Goal: Find specific page/section: Find specific page/section

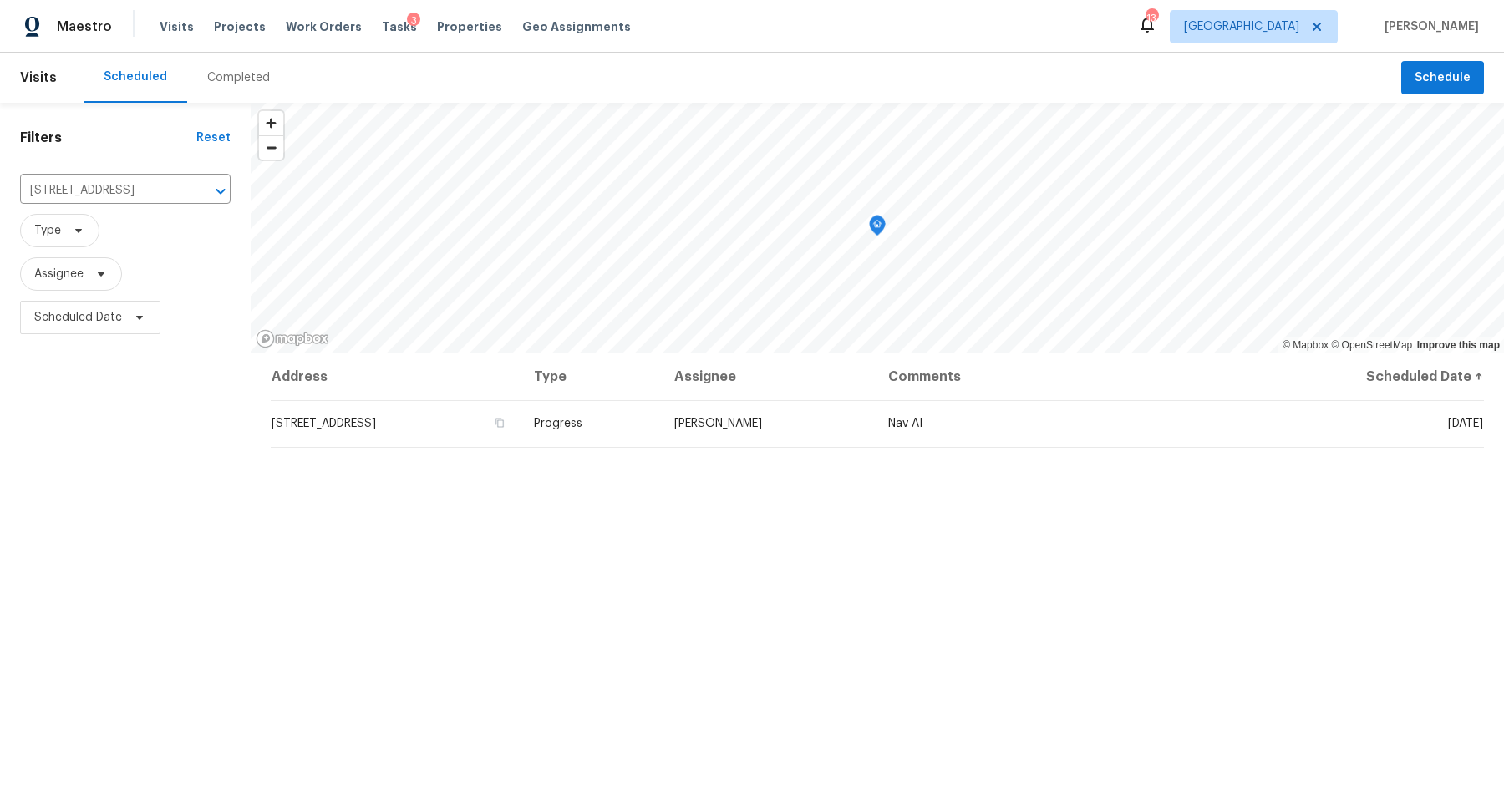
click at [417, 16] on div "Visits Projects Work Orders Tasks 3 Properties Geo Assignments" at bounding box center [405, 26] width 491 height 33
click at [438, 27] on span "Properties" at bounding box center [469, 26] width 65 height 17
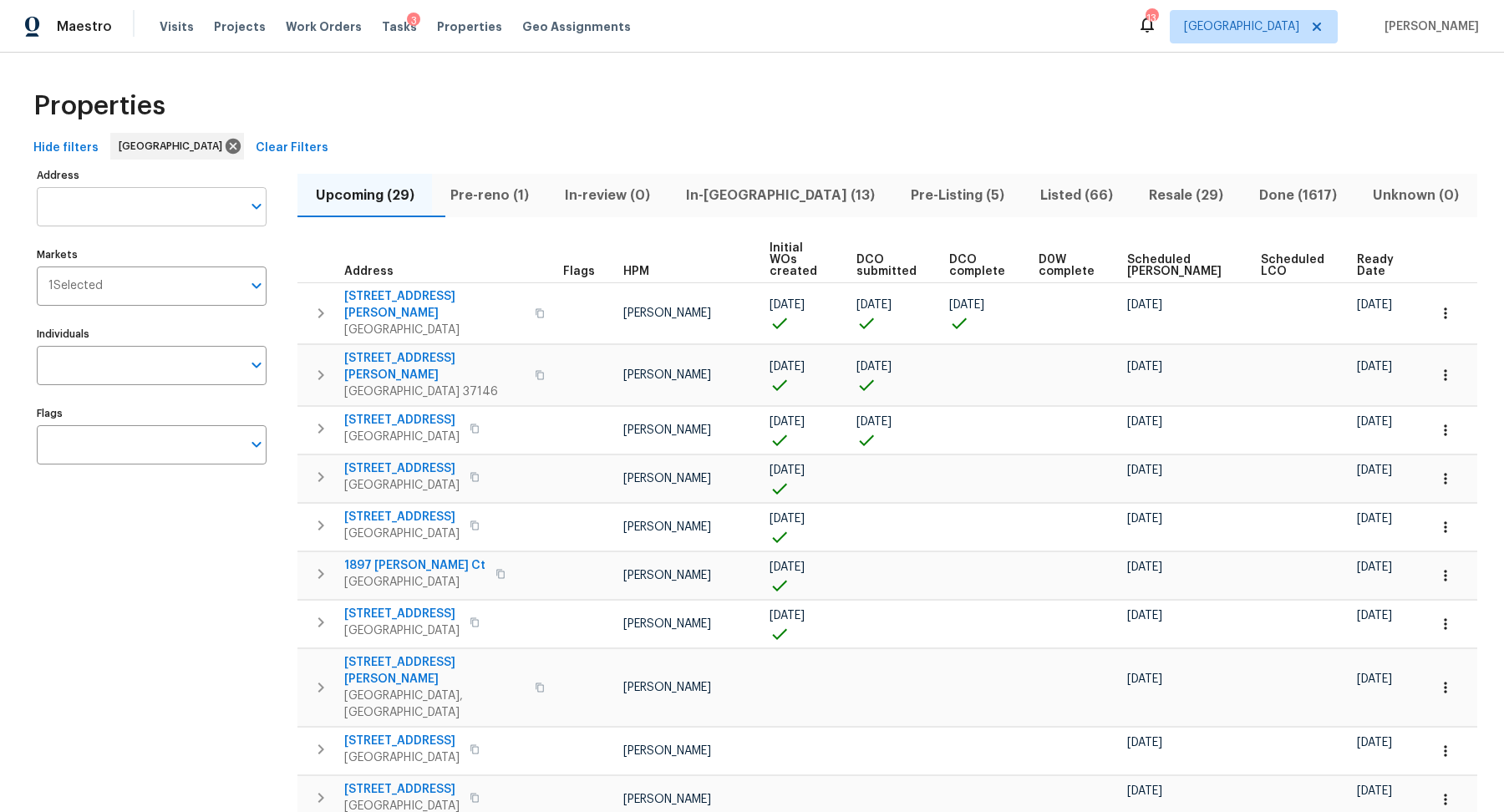
click at [132, 204] on input "Address" at bounding box center [139, 206] width 205 height 39
type input "caney creek"
click at [116, 247] on li "[STREET_ADDRESS]" at bounding box center [151, 250] width 230 height 28
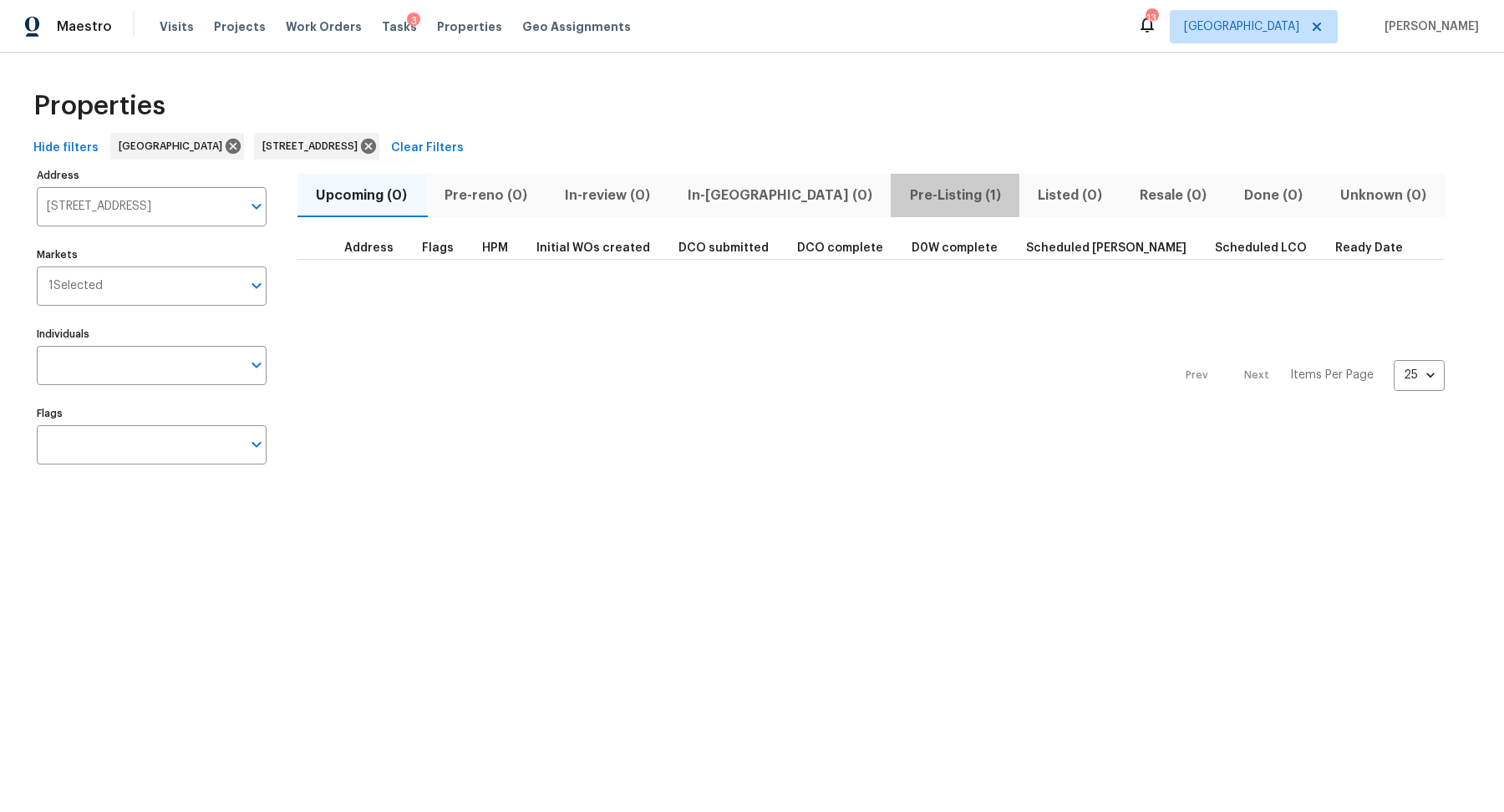
click at [891, 175] on button "Pre-Listing (1)" at bounding box center [955, 195] width 129 height 43
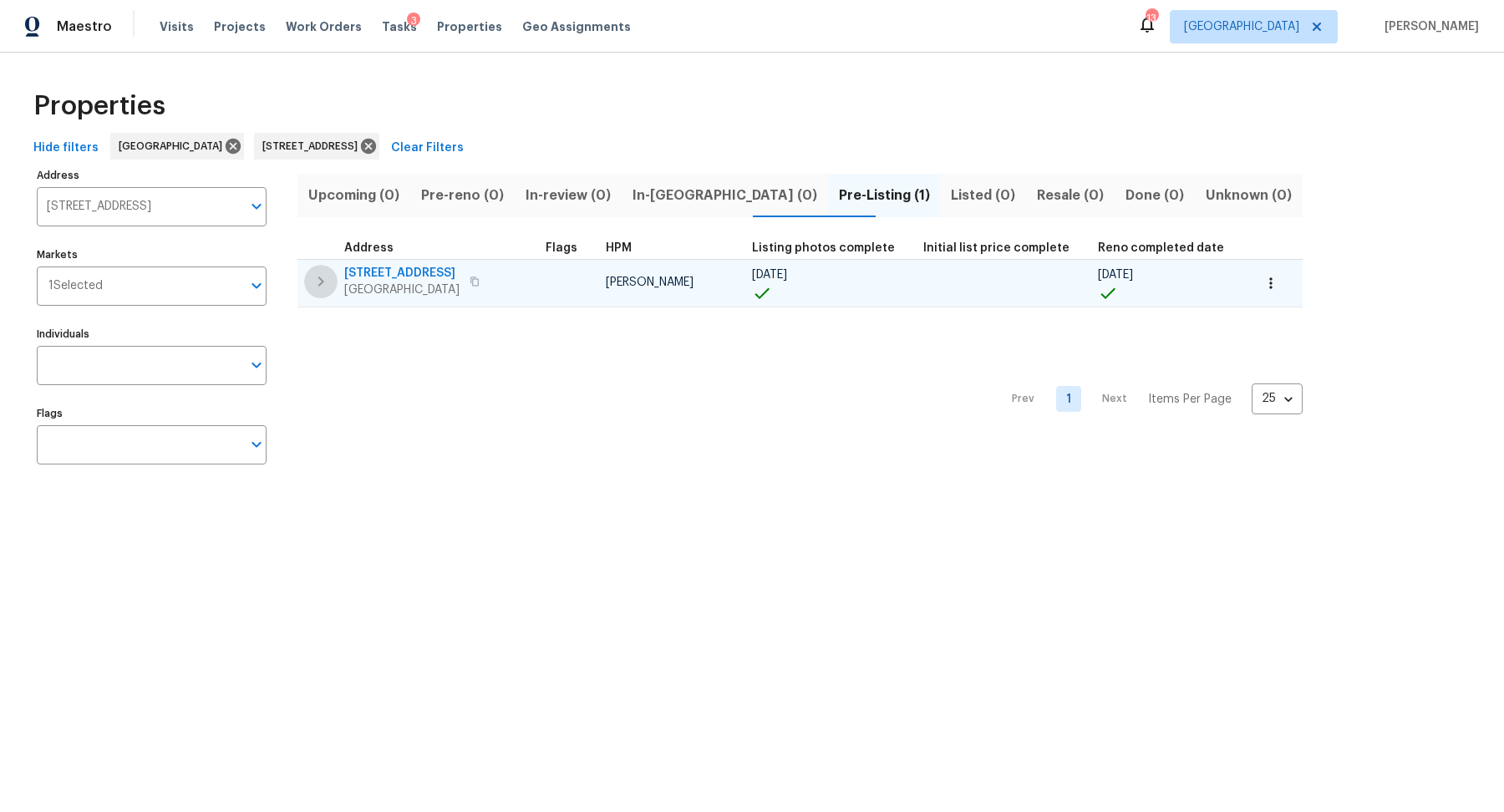
click at [318, 278] on icon "button" at bounding box center [321, 282] width 20 height 20
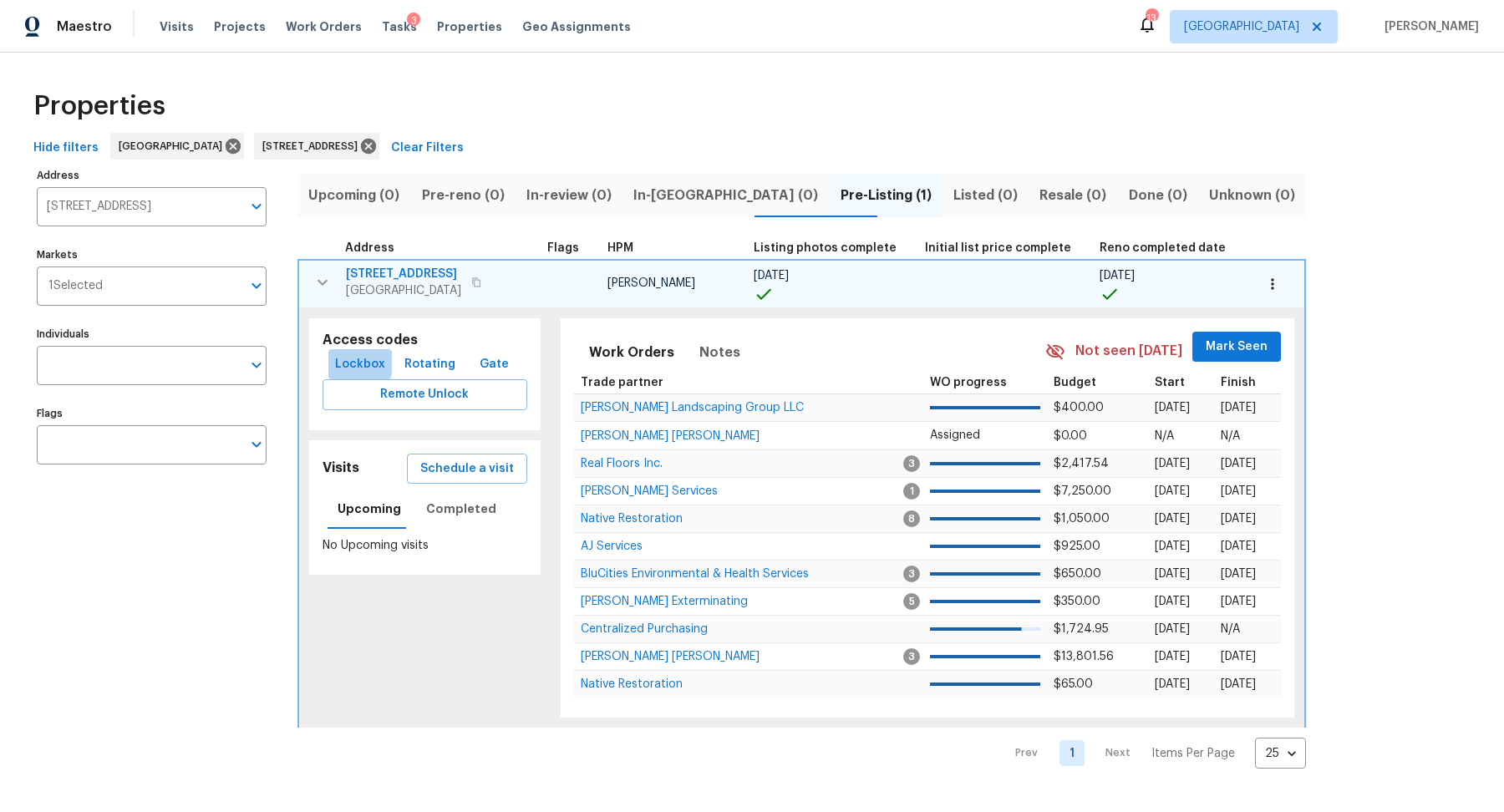
click at [353, 362] on span "Lockbox" at bounding box center [360, 364] width 50 height 21
